Goal: Task Accomplishment & Management: Use online tool/utility

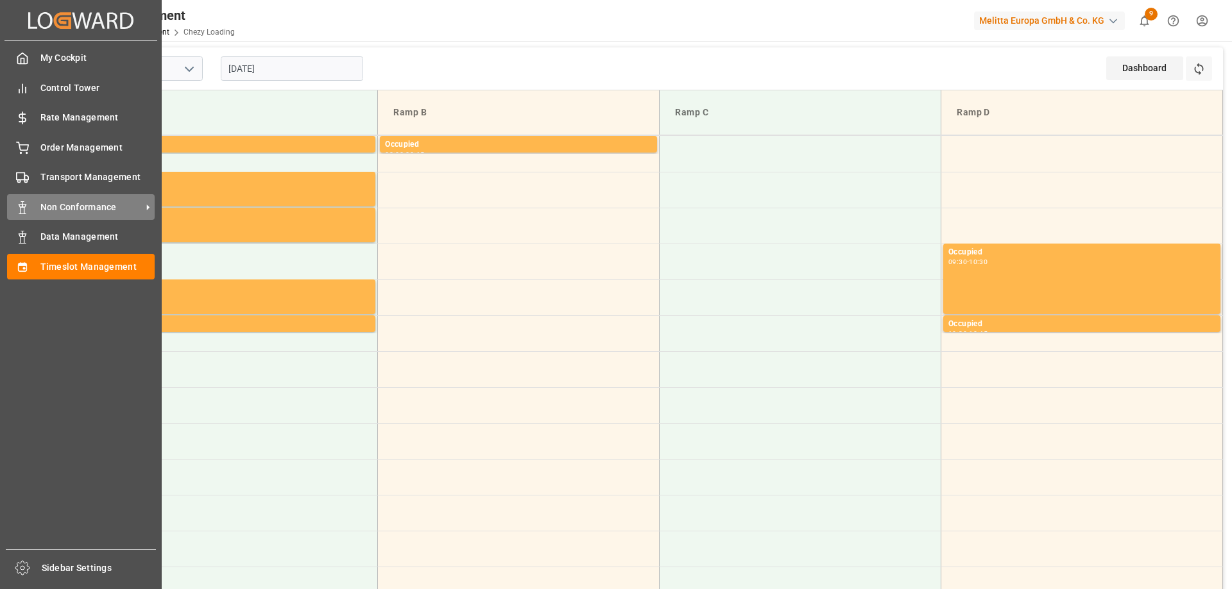
drag, startPoint x: 69, startPoint y: 205, endPoint x: 77, endPoint y: 205, distance: 8.4
click at [69, 205] on span "Non Conformance" at bounding box center [90, 207] width 101 height 13
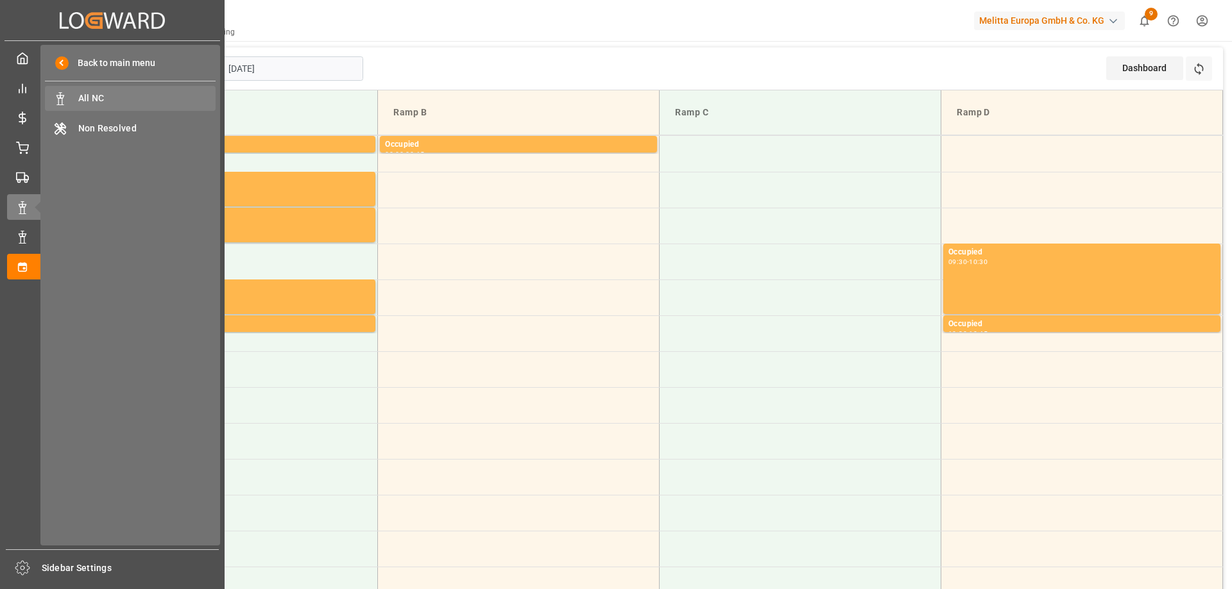
click at [143, 106] on div "All NC All NC" at bounding box center [130, 98] width 171 height 25
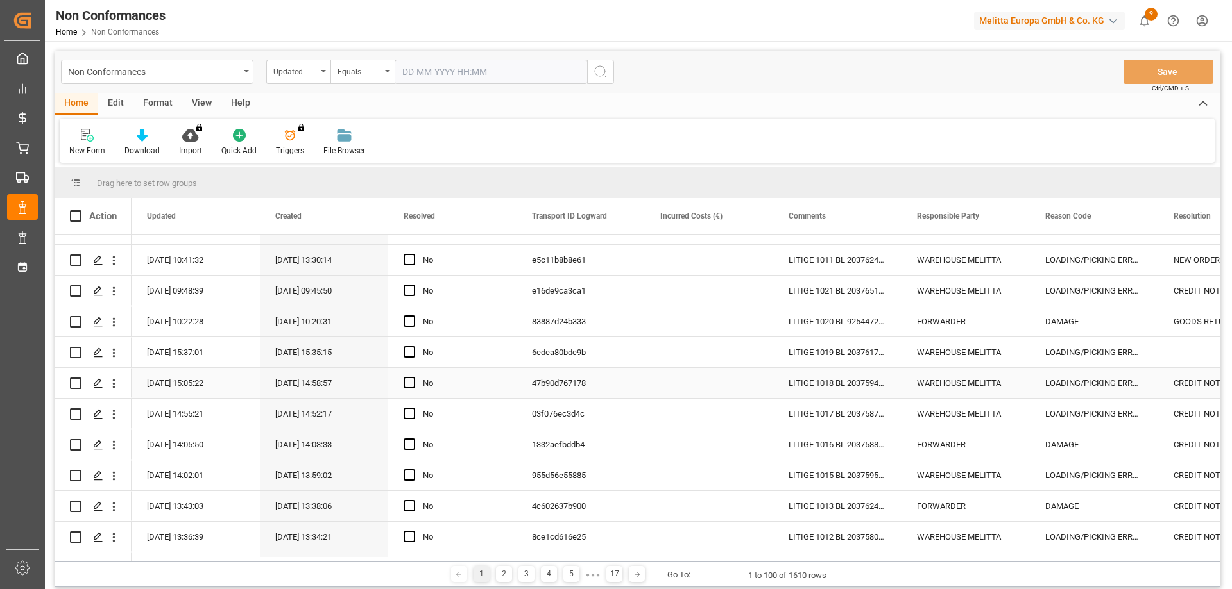
scroll to position [192, 0]
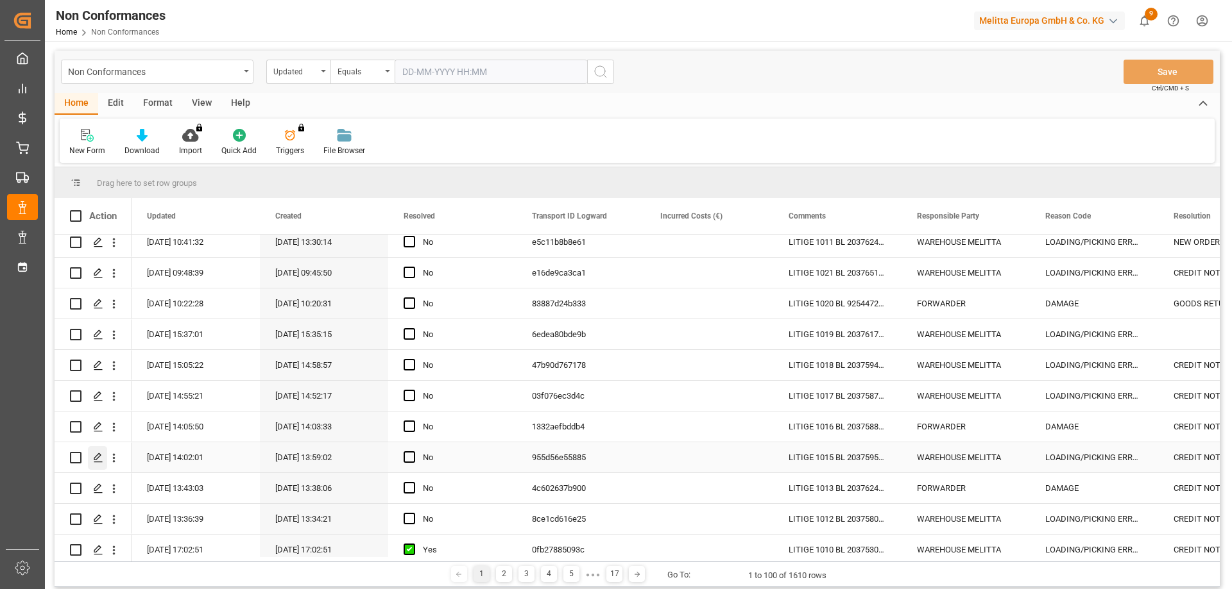
click at [103, 457] on icon "Press SPACE to select this row." at bounding box center [98, 458] width 10 height 10
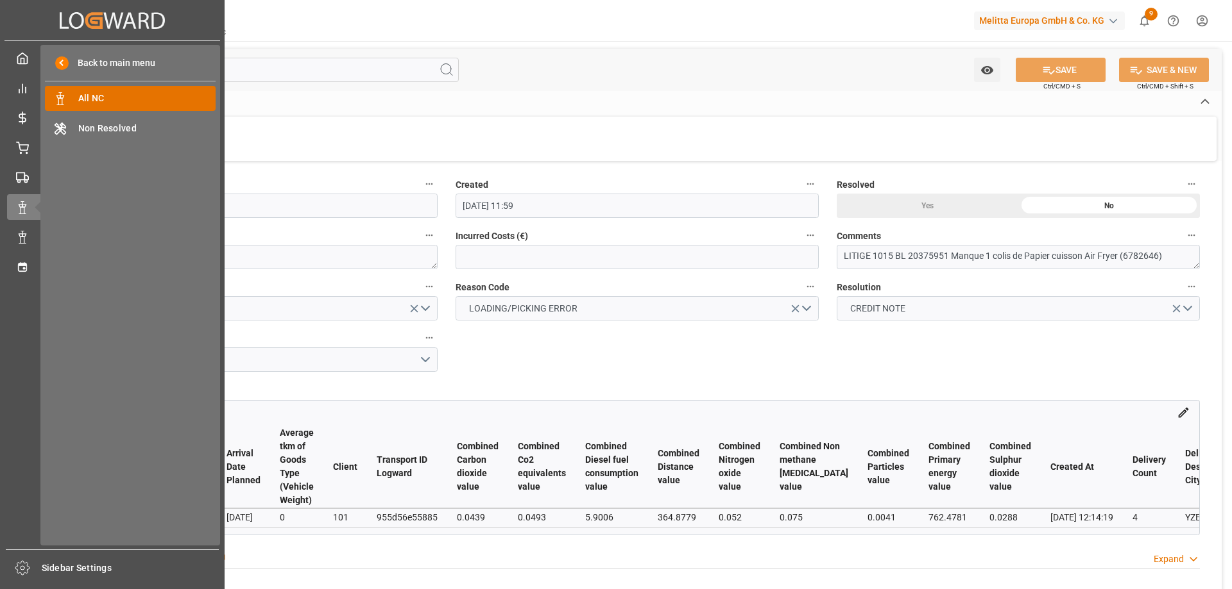
click at [123, 97] on span "All NC" at bounding box center [147, 98] width 138 height 13
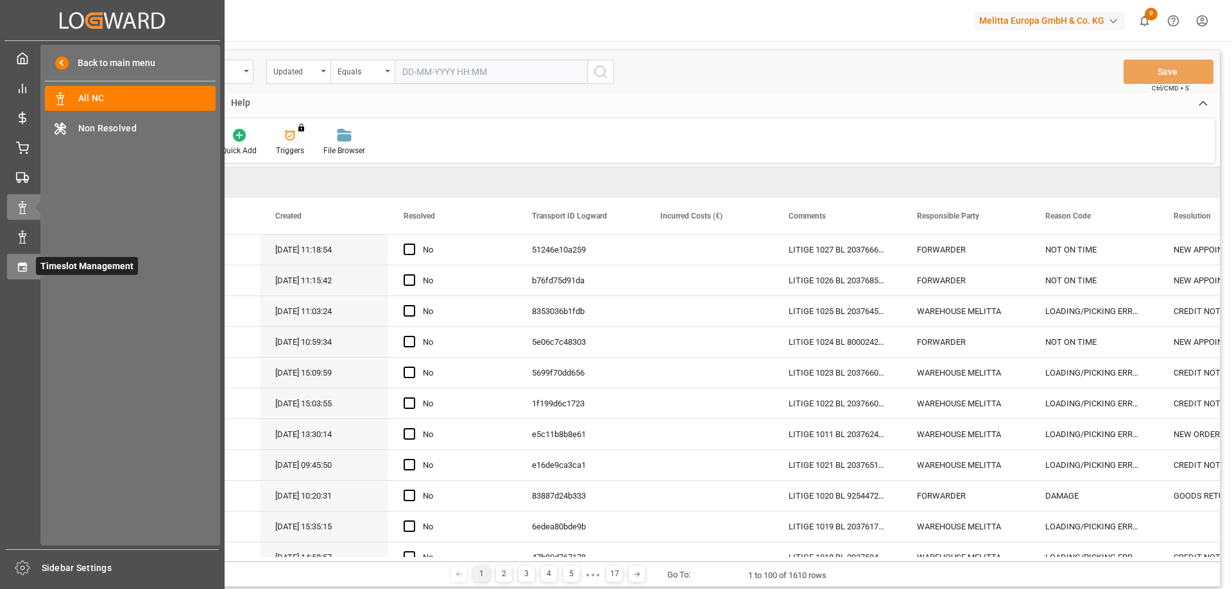
click at [38, 263] on span "Timeslot Management" at bounding box center [87, 266] width 102 height 18
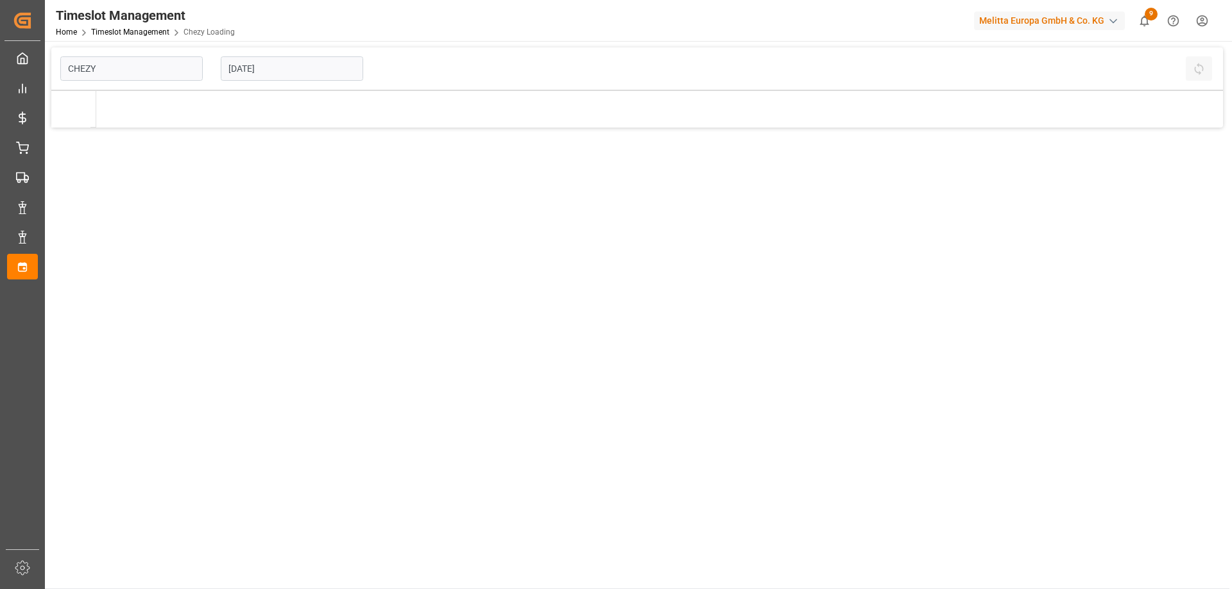
type input "Chezy Loading"
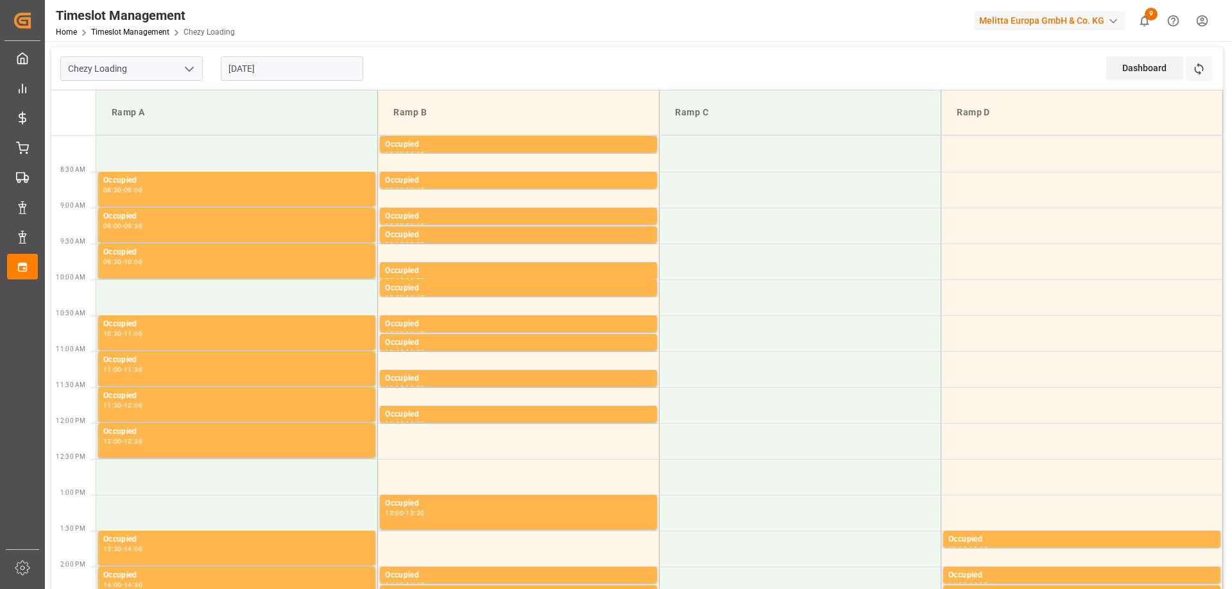
click at [307, 67] on input "[DATE]" at bounding box center [292, 68] width 142 height 24
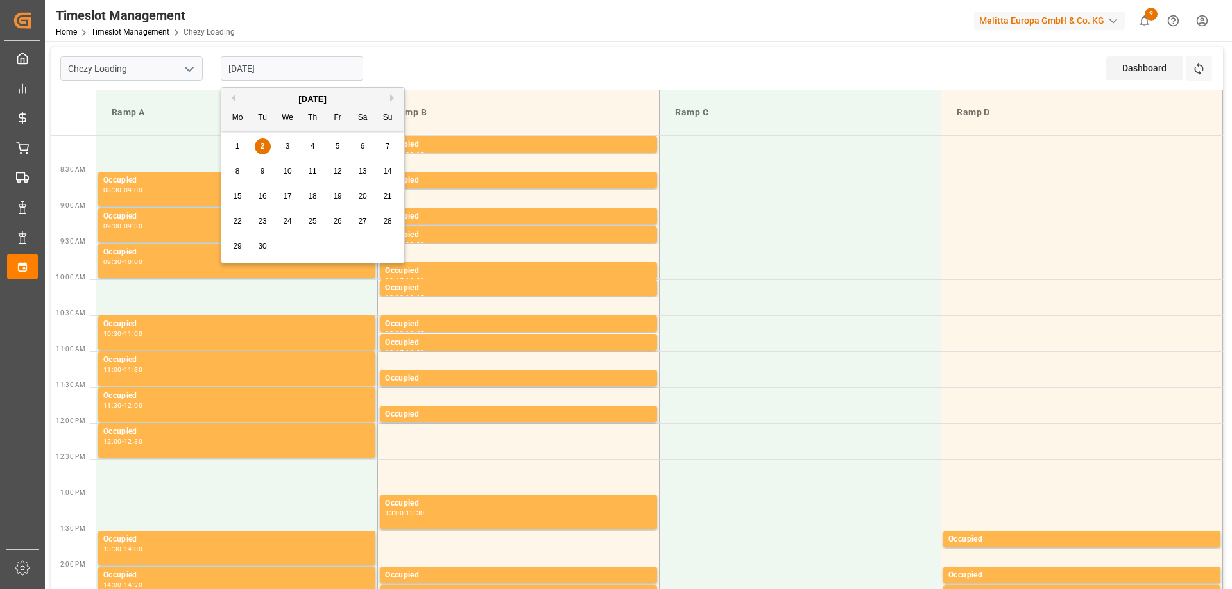
click at [293, 151] on div "3" at bounding box center [288, 146] width 16 height 15
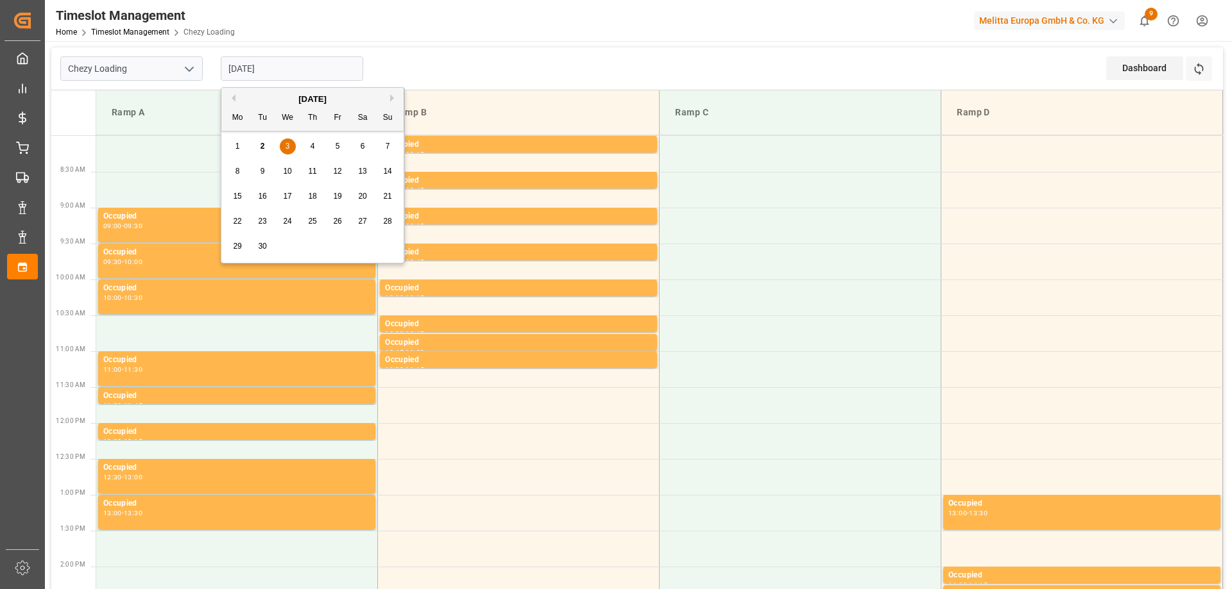
click at [307, 69] on input "[DATE]" at bounding box center [292, 68] width 142 height 24
click at [310, 149] on span "4" at bounding box center [312, 146] width 4 height 9
type input "[DATE]"
